Goal: Find specific page/section: Find specific page/section

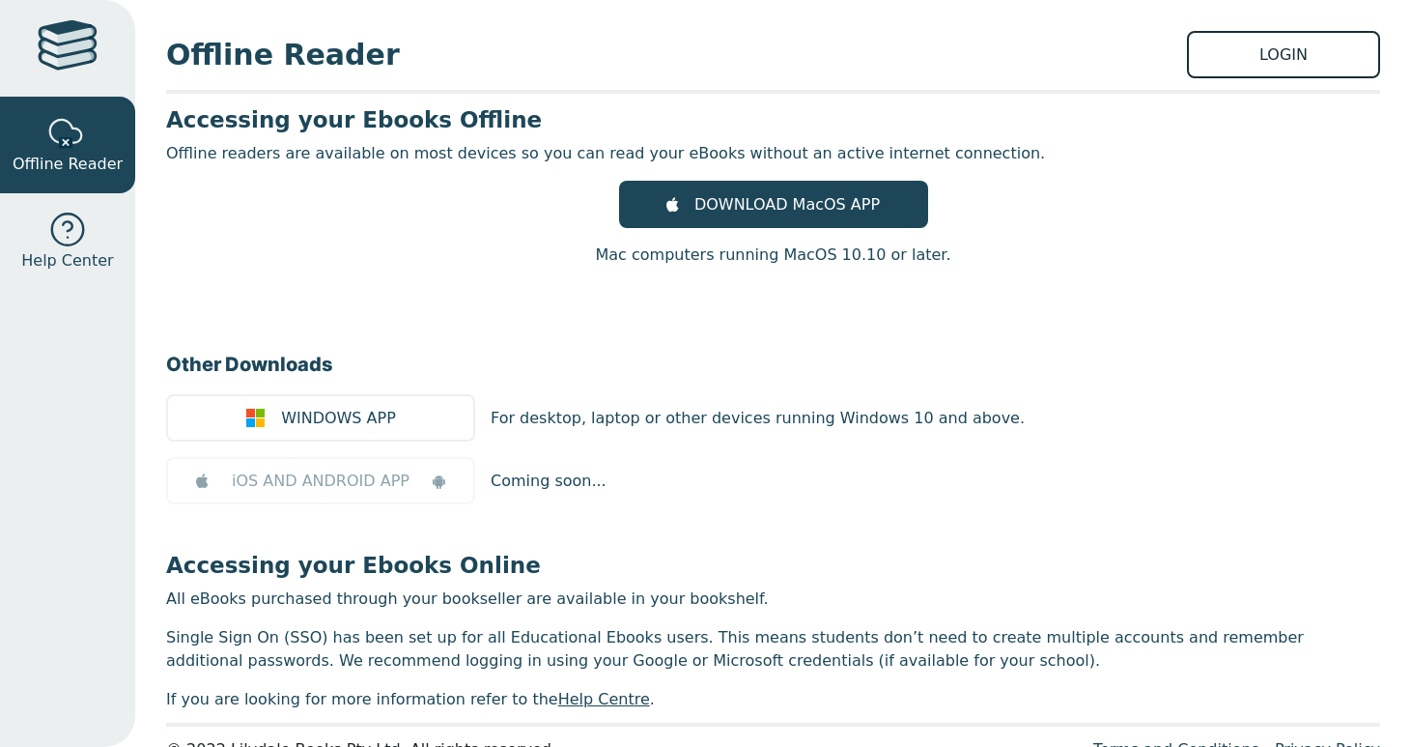
click at [1260, 31] on link "LOGIN" at bounding box center [1283, 54] width 193 height 47
click at [1259, 58] on link "LOGIN" at bounding box center [1283, 54] width 193 height 47
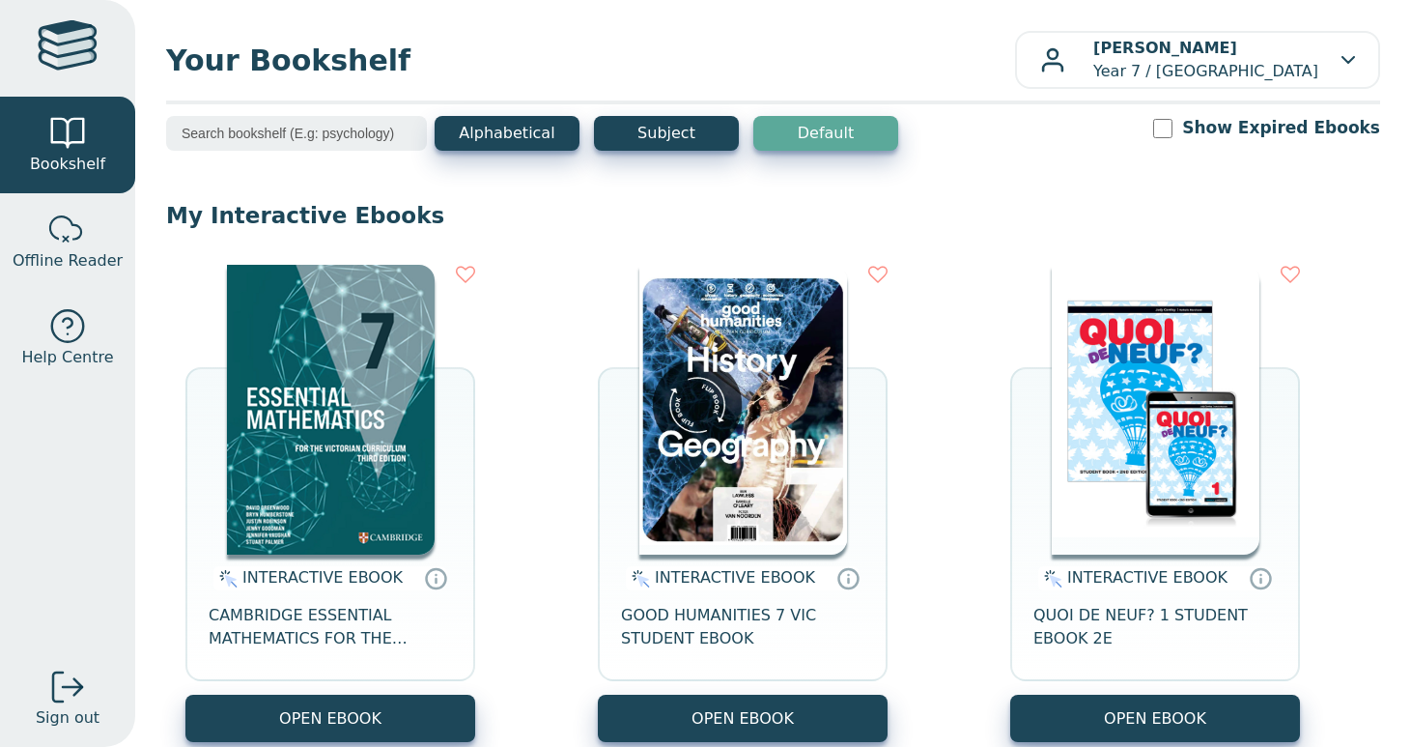
click at [1167, 69] on p "[PERSON_NAME] Year 7 / [GEOGRAPHIC_DATA]" at bounding box center [1205, 60] width 225 height 46
click at [1090, 159] on div "Alphabetical Subject Default Show Expired Ebooks" at bounding box center [773, 146] width 1214 height 60
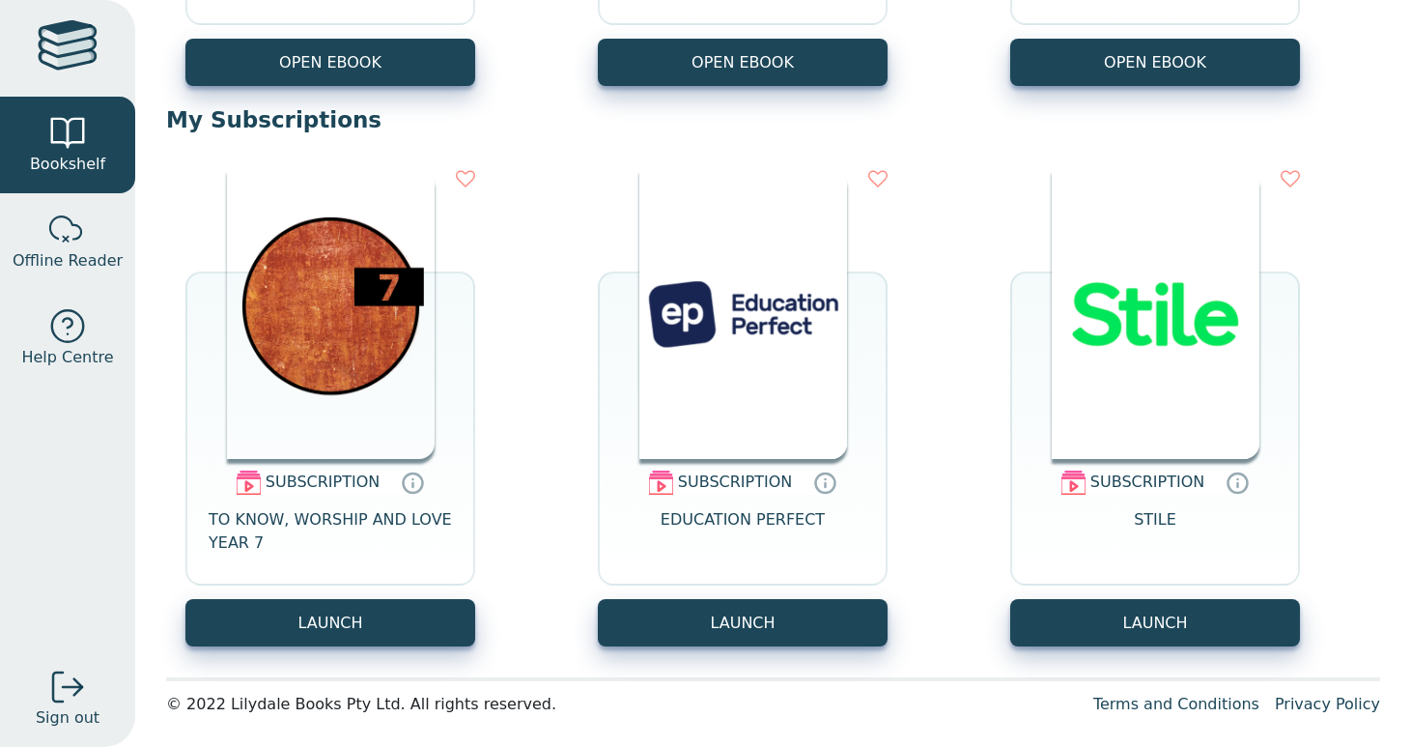
scroll to position [4, 0]
click at [345, 341] on img at bounding box center [331, 314] width 208 height 290
click at [381, 462] on div "SUBSCRIPTION TO KNOW, WORSHIP AND LOVE YEAR 7" at bounding box center [330, 529] width 290 height 140
click at [373, 348] on img at bounding box center [331, 314] width 208 height 290
